Goal: Information Seeking & Learning: Learn about a topic

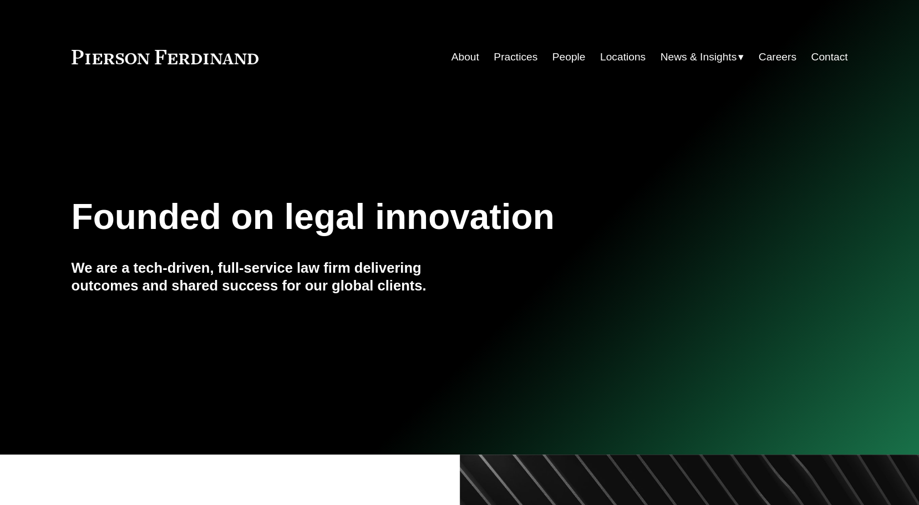
click at [570, 57] on link "People" at bounding box center [568, 57] width 33 height 21
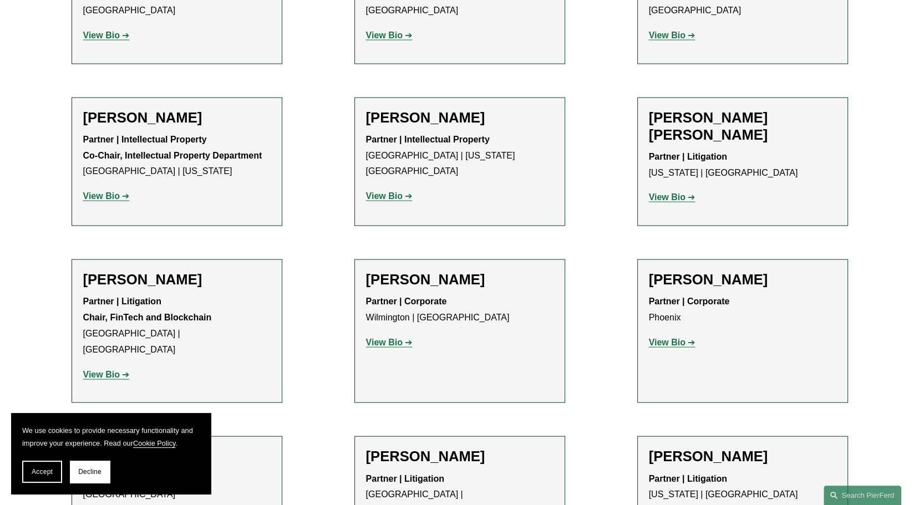
scroll to position [6988, 0]
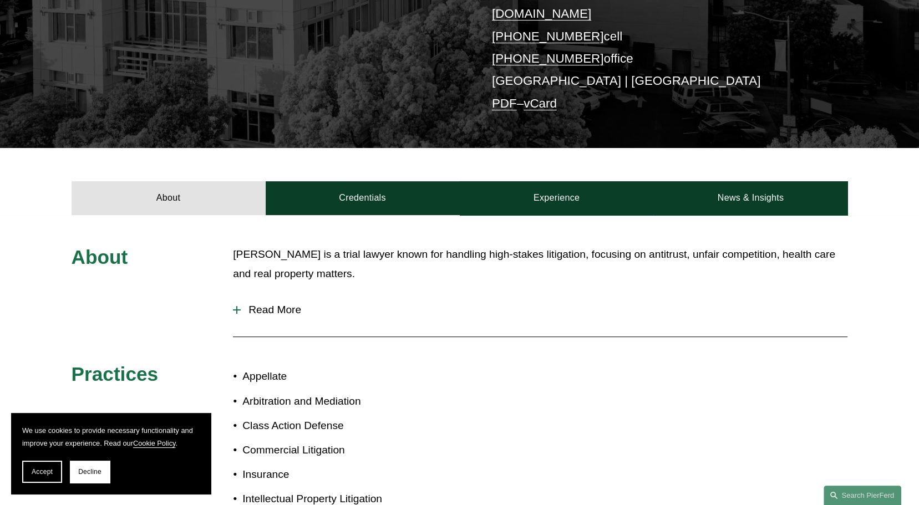
scroll to position [333, 0]
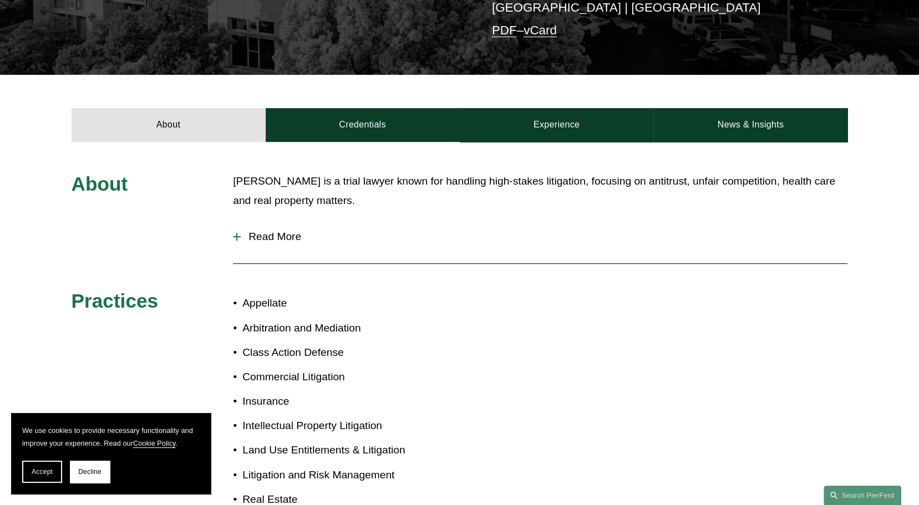
click at [238, 224] on button "Read More" at bounding box center [540, 236] width 615 height 29
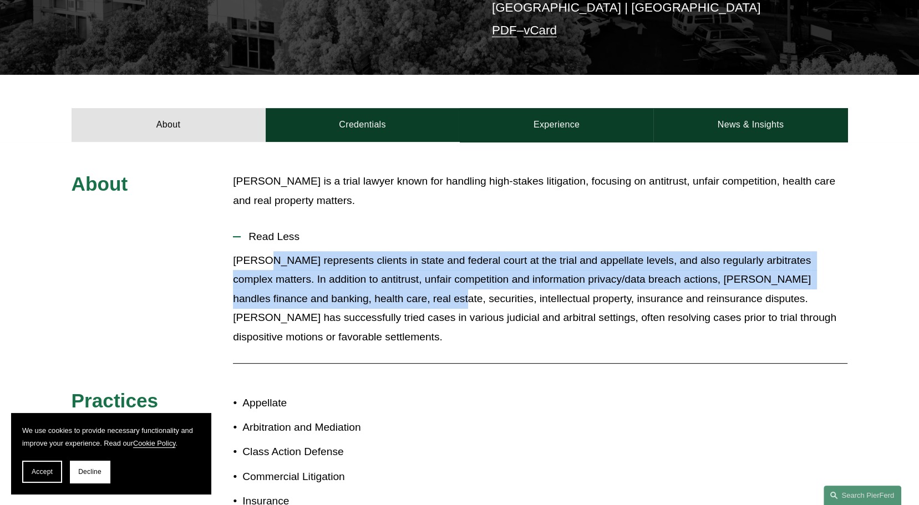
drag, startPoint x: 286, startPoint y: 246, endPoint x: 369, endPoint y: 292, distance: 95.1
click at [369, 292] on p "[PERSON_NAME] represents clients in state and federal court at the trial and ap…" at bounding box center [540, 299] width 615 height 96
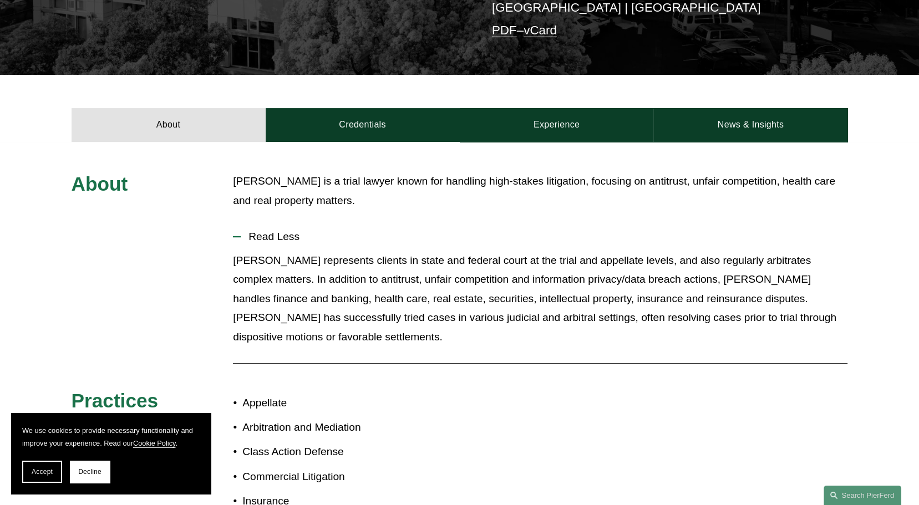
click at [379, 304] on p "[PERSON_NAME] represents clients in state and federal court at the trial and ap…" at bounding box center [540, 299] width 615 height 96
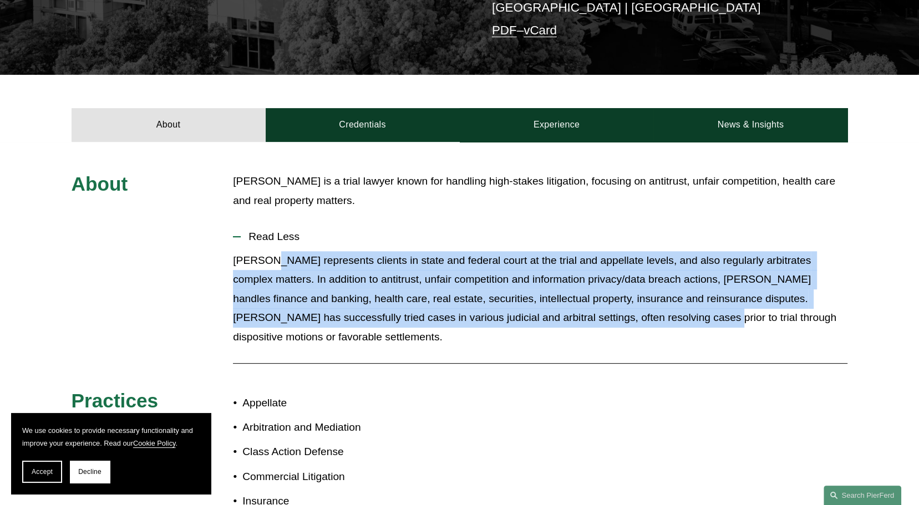
drag, startPoint x: 270, startPoint y: 252, endPoint x: 583, endPoint y: 299, distance: 317.4
click at [583, 299] on p "[PERSON_NAME] represents clients in state and federal court at the trial and ap…" at bounding box center [540, 299] width 615 height 96
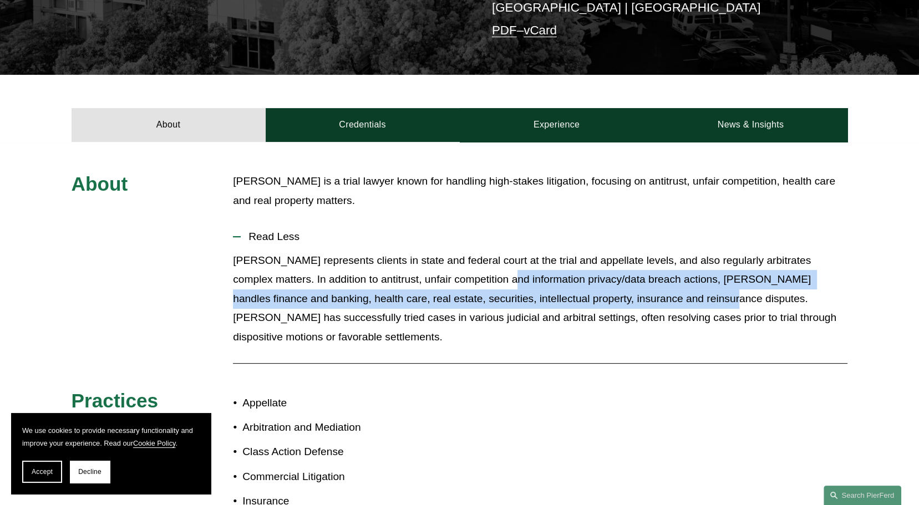
drag, startPoint x: 469, startPoint y: 270, endPoint x: 652, endPoint y: 288, distance: 184.4
click at [652, 288] on p "[PERSON_NAME] represents clients in state and federal court at the trial and ap…" at bounding box center [540, 299] width 615 height 96
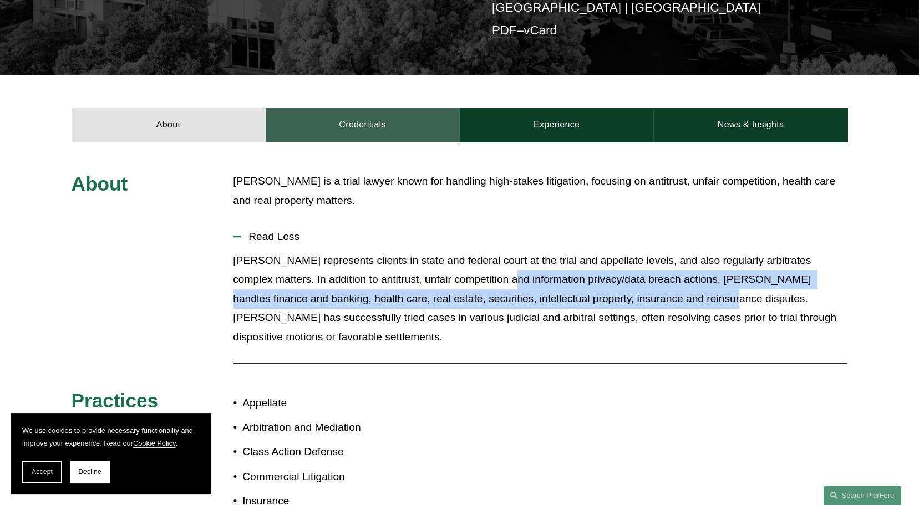
click at [337, 108] on link "Credentials" at bounding box center [363, 124] width 194 height 33
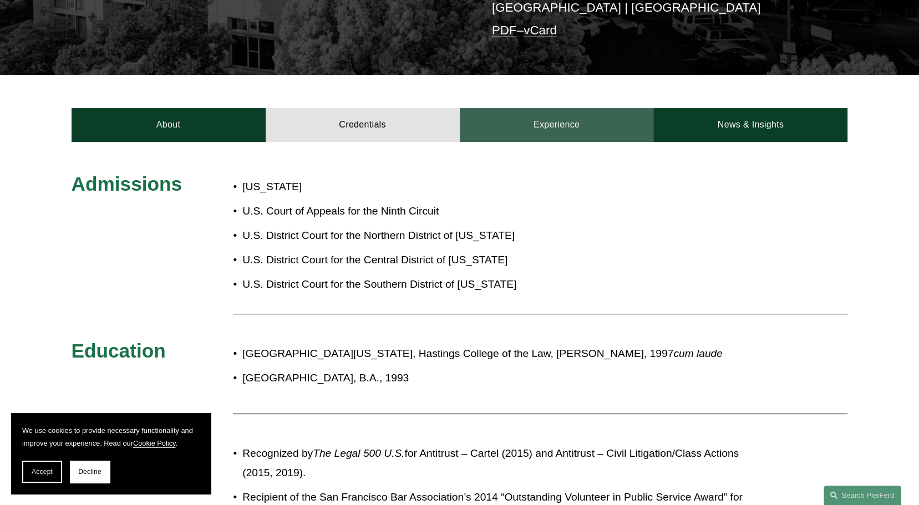
click at [528, 108] on link "Experience" at bounding box center [557, 124] width 194 height 33
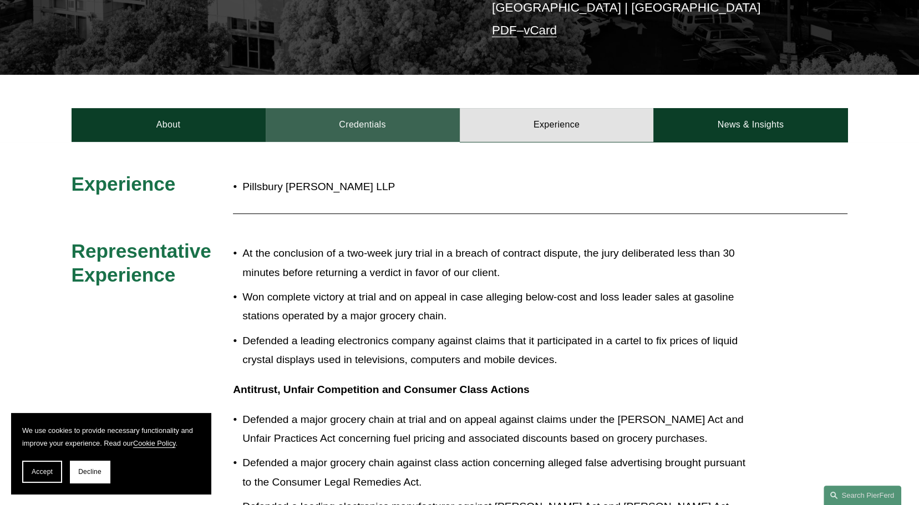
click at [355, 108] on link "Credentials" at bounding box center [363, 124] width 194 height 33
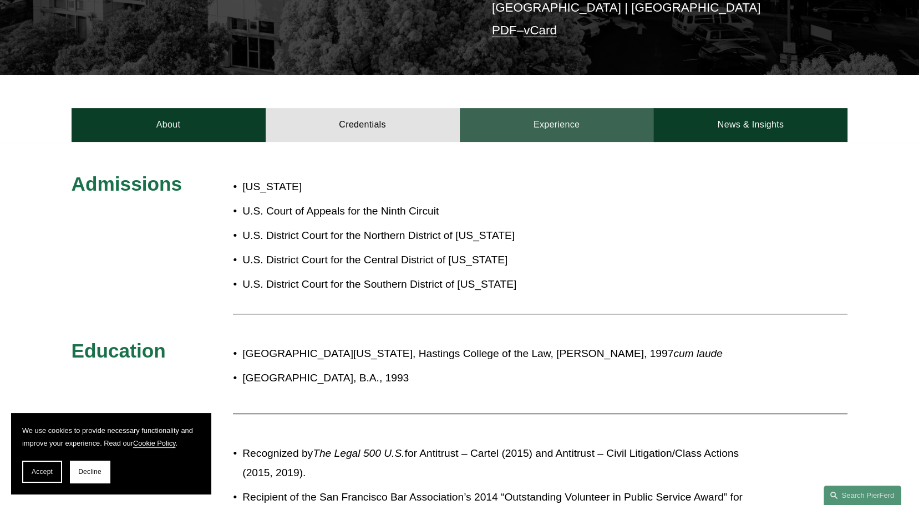
click at [532, 109] on link "Experience" at bounding box center [557, 124] width 194 height 33
